Goal: Information Seeking & Learning: Understand process/instructions

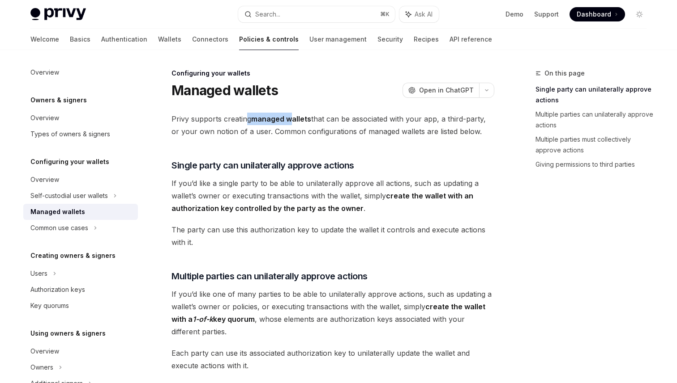
drag, startPoint x: 244, startPoint y: 119, endPoint x: 293, endPoint y: 120, distance: 49.2
click at [293, 120] on span "Privy supports creating managed wallets that can be associated with your app, a…" at bounding box center [332, 125] width 323 height 25
click at [293, 120] on strong "managed wallets" at bounding box center [281, 119] width 60 height 9
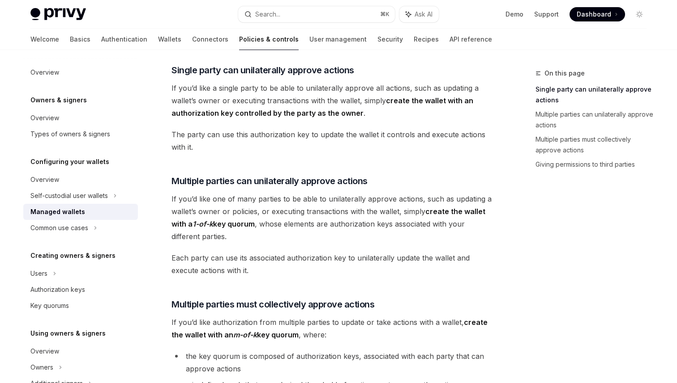
scroll to position [94, 0]
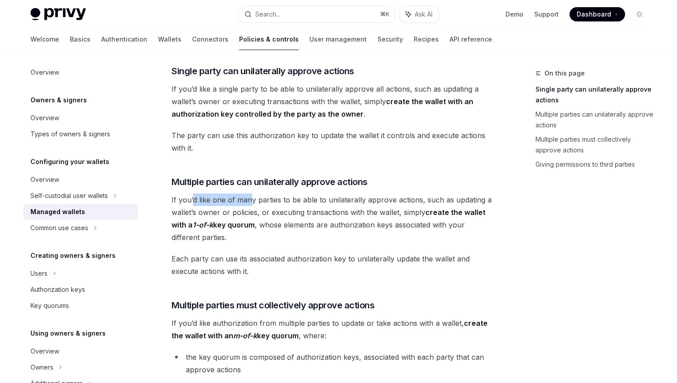
drag, startPoint x: 191, startPoint y: 203, endPoint x: 249, endPoint y: 203, distance: 57.3
click at [249, 204] on span "If you’d like one of many parties to be able to unilaterally approve actions, s…" at bounding box center [332, 219] width 323 height 50
click at [249, 203] on span "If you’d like one of many parties to be able to unilaterally approve actions, s…" at bounding box center [332, 219] width 323 height 50
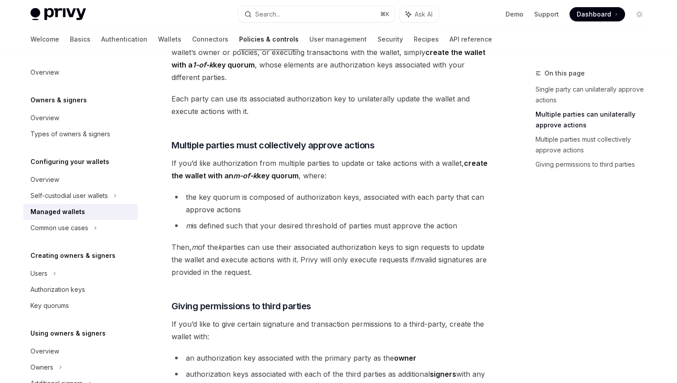
scroll to position [264, 0]
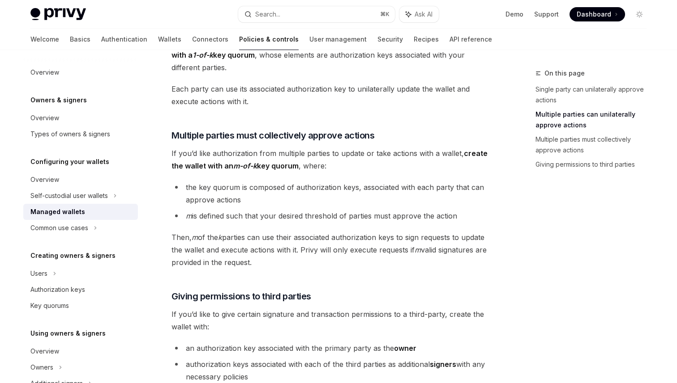
drag, startPoint x: 260, startPoint y: 264, endPoint x: 182, endPoint y: 156, distance: 133.0
click at [182, 157] on div "Privy supports creating managed wallets that can be associated with your app, a…" at bounding box center [332, 139] width 323 height 582
click at [182, 156] on span "If you’d like authorization from multiple parties to update or take actions wit…" at bounding box center [332, 159] width 323 height 25
drag, startPoint x: 234, startPoint y: 166, endPoint x: 282, endPoint y: 166, distance: 48.8
click at [282, 166] on strong "create the wallet with an m-of-k key quorum" at bounding box center [329, 159] width 316 height 21
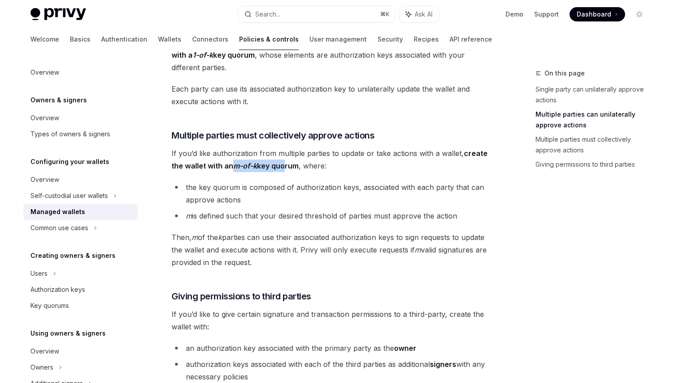
click at [282, 166] on strong "create the wallet with an m-of-k key quorum" at bounding box center [329, 159] width 316 height 21
drag, startPoint x: 282, startPoint y: 166, endPoint x: 253, endPoint y: 166, distance: 29.1
click at [253, 166] on strong "create the wallet with an m-of-k key quorum" at bounding box center [329, 159] width 316 height 21
click at [253, 166] on em "m-of-k" at bounding box center [245, 166] width 24 height 9
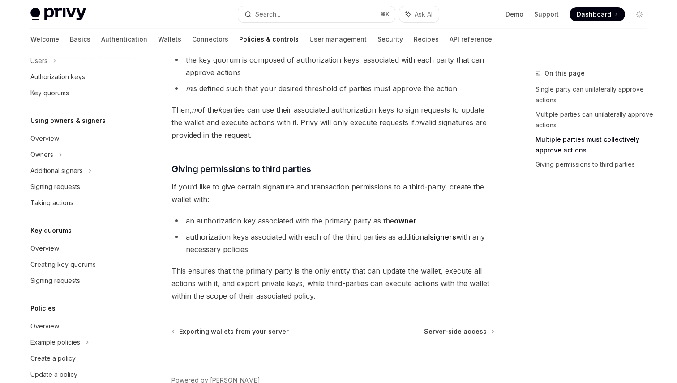
scroll to position [247, 0]
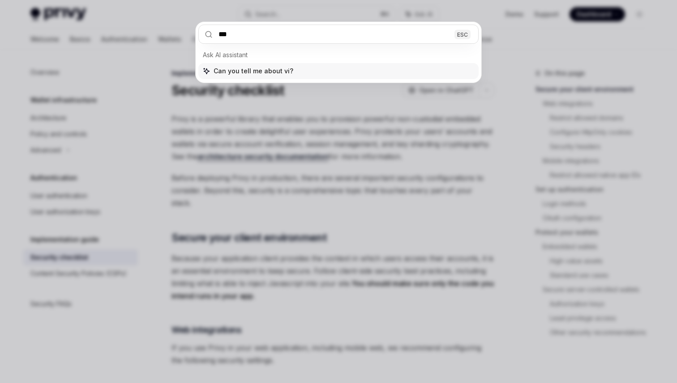
type input "****"
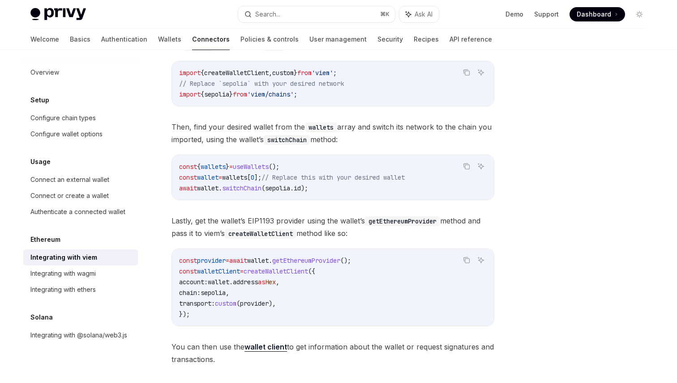
scroll to position [132, 0]
click at [76, 280] on link "Integrating with wagmi" at bounding box center [80, 274] width 115 height 16
type textarea "*"
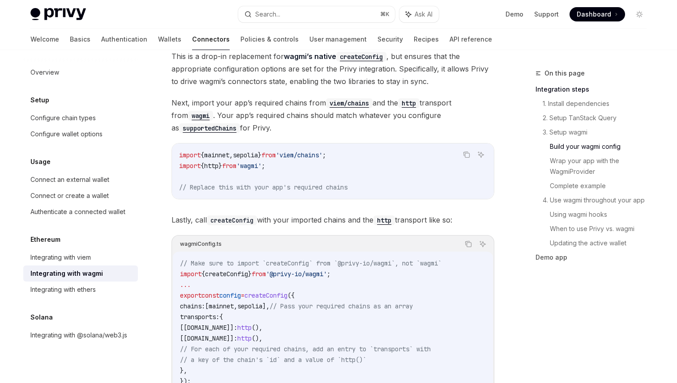
scroll to position [865, 0]
